Goal: Task Accomplishment & Management: Complete application form

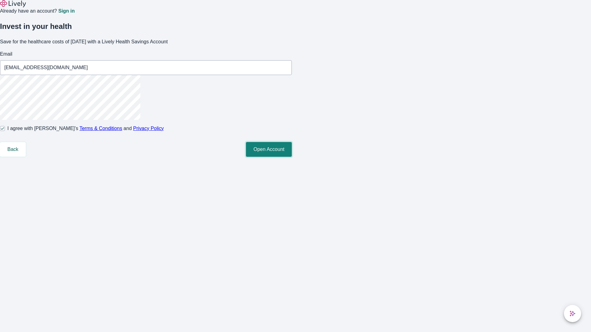
click at [292, 157] on button "Open Account" at bounding box center [269, 149] width 46 height 15
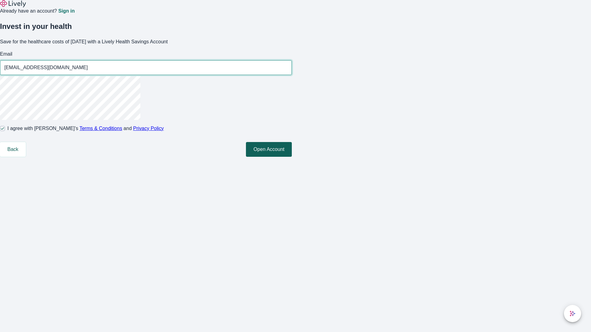
type input "[EMAIL_ADDRESS][DOMAIN_NAME]"
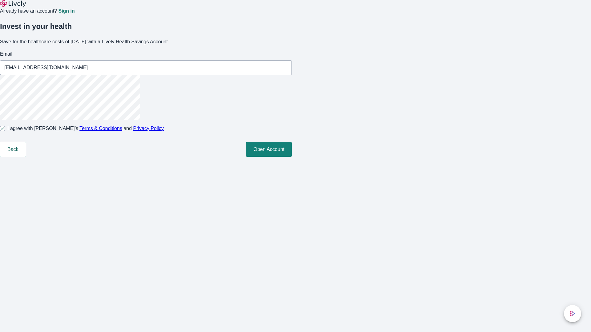
click at [5, 131] on input "I agree with Lively’s Terms & Conditions and Privacy Policy" at bounding box center [2, 128] width 5 height 5
checkbox input "false"
type input "[EMAIL_ADDRESS][DOMAIN_NAME]"
click at [5, 131] on input "I agree with Lively’s Terms & Conditions and Privacy Policy" at bounding box center [2, 128] width 5 height 5
checkbox input "true"
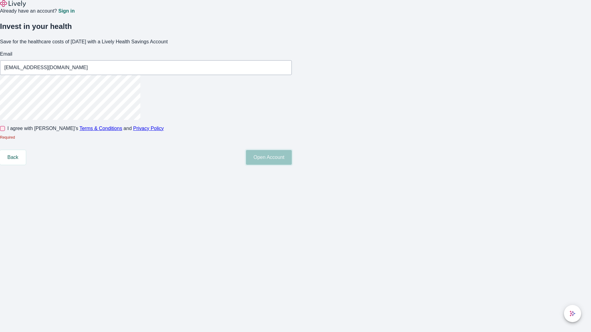
click at [292, 165] on button "Open Account" at bounding box center [269, 157] width 46 height 15
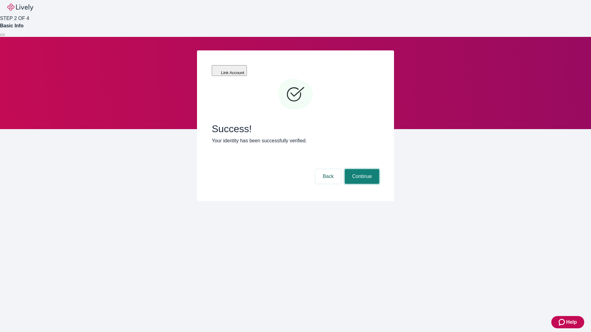
click at [361, 169] on button "Continue" at bounding box center [362, 176] width 34 height 15
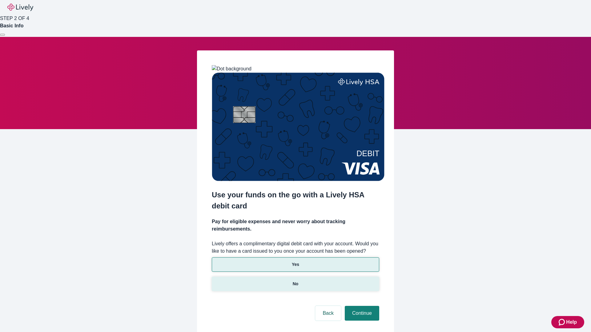
click at [295, 281] on p "No" at bounding box center [296, 284] width 6 height 6
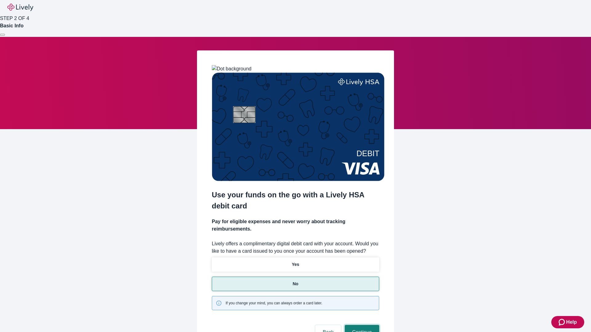
click at [361, 325] on button "Continue" at bounding box center [362, 332] width 34 height 15
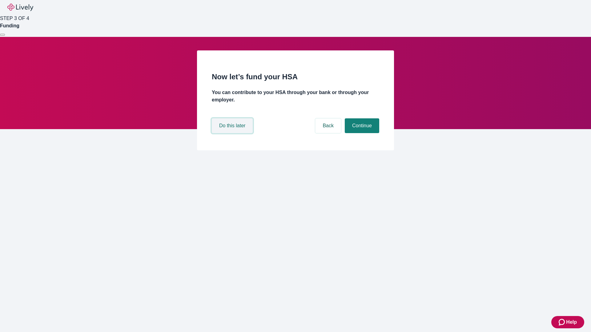
click at [233, 133] on button "Do this later" at bounding box center [232, 125] width 41 height 15
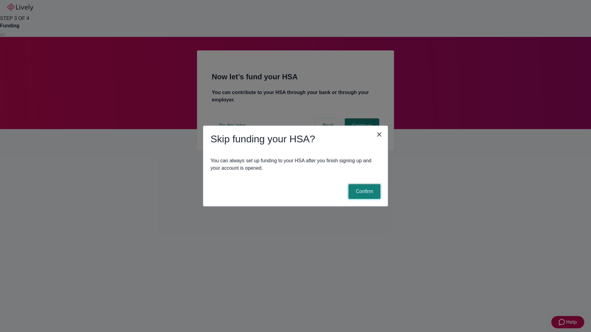
click at [363, 192] on button "Confirm" at bounding box center [364, 191] width 32 height 15
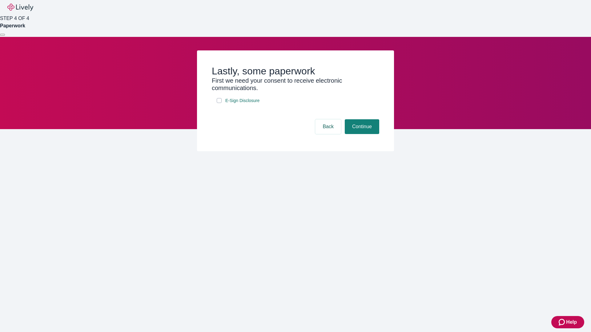
click at [219, 103] on input "E-Sign Disclosure" at bounding box center [219, 100] width 5 height 5
checkbox input "true"
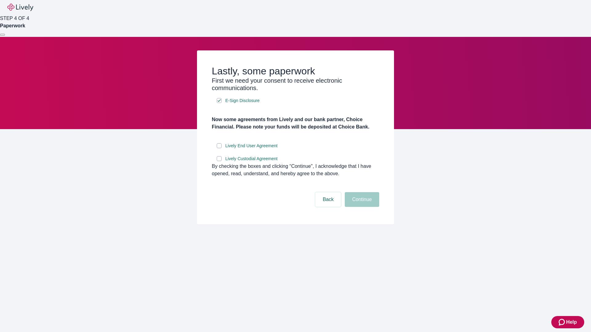
click at [219, 148] on input "Lively End User Agreement" at bounding box center [219, 145] width 5 height 5
checkbox input "true"
click at [219, 161] on input "Lively Custodial Agreement" at bounding box center [219, 158] width 5 height 5
checkbox input "true"
click at [361, 207] on button "Continue" at bounding box center [362, 199] width 34 height 15
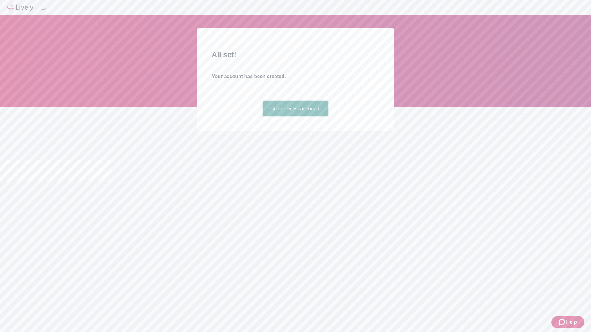
click at [295, 116] on link "Go to Lively dashboard" at bounding box center [296, 109] width 66 height 15
